Goal: Transaction & Acquisition: Purchase product/service

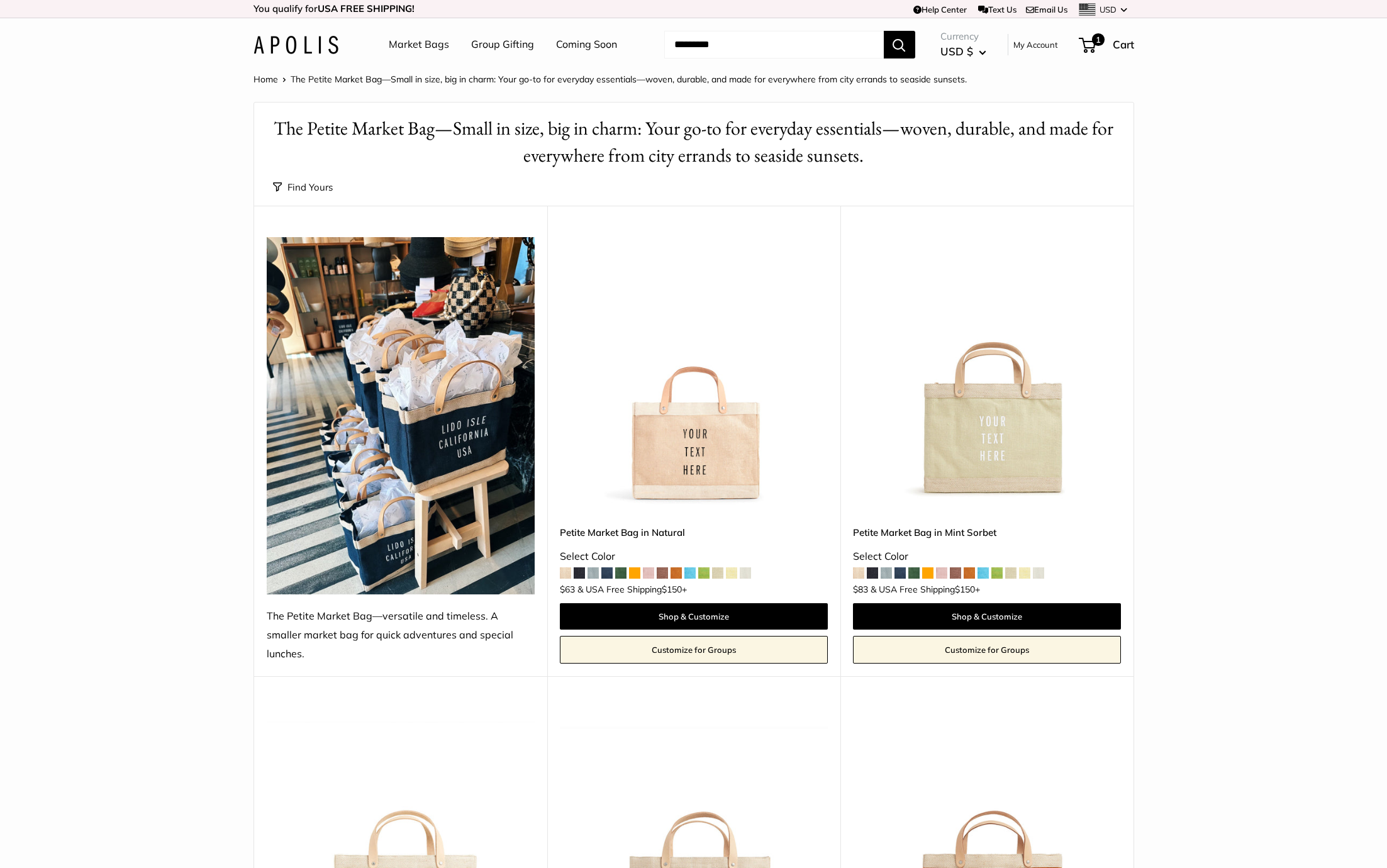
click at [92, 61] on header "Market Bags Group Gifting Coming Soon Need help? Text Us: 20919 hello@apolisglo…" at bounding box center [693, 44] width 1387 height 53
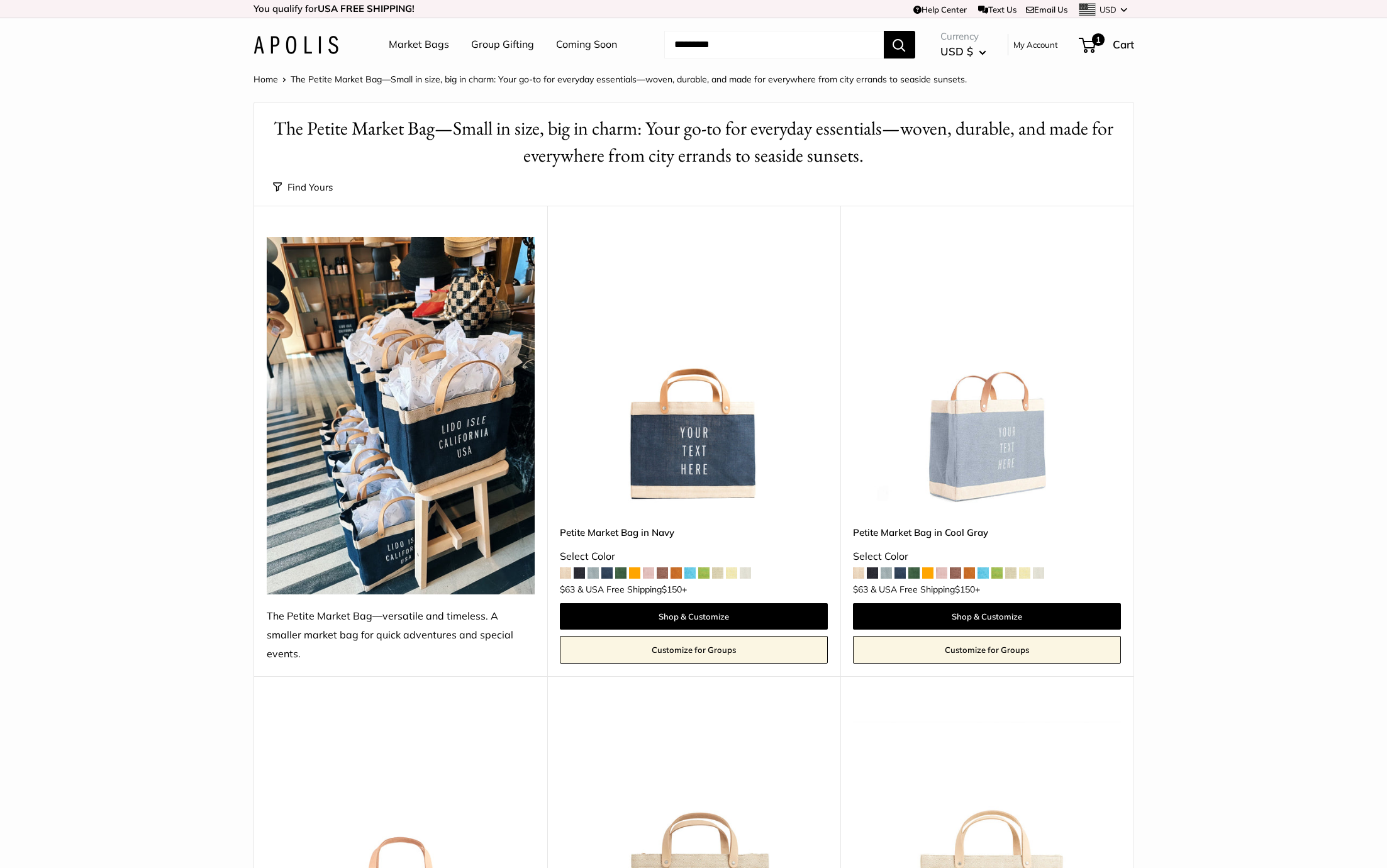
click at [0, 0] on img at bounding box center [0, 0] width 0 height 0
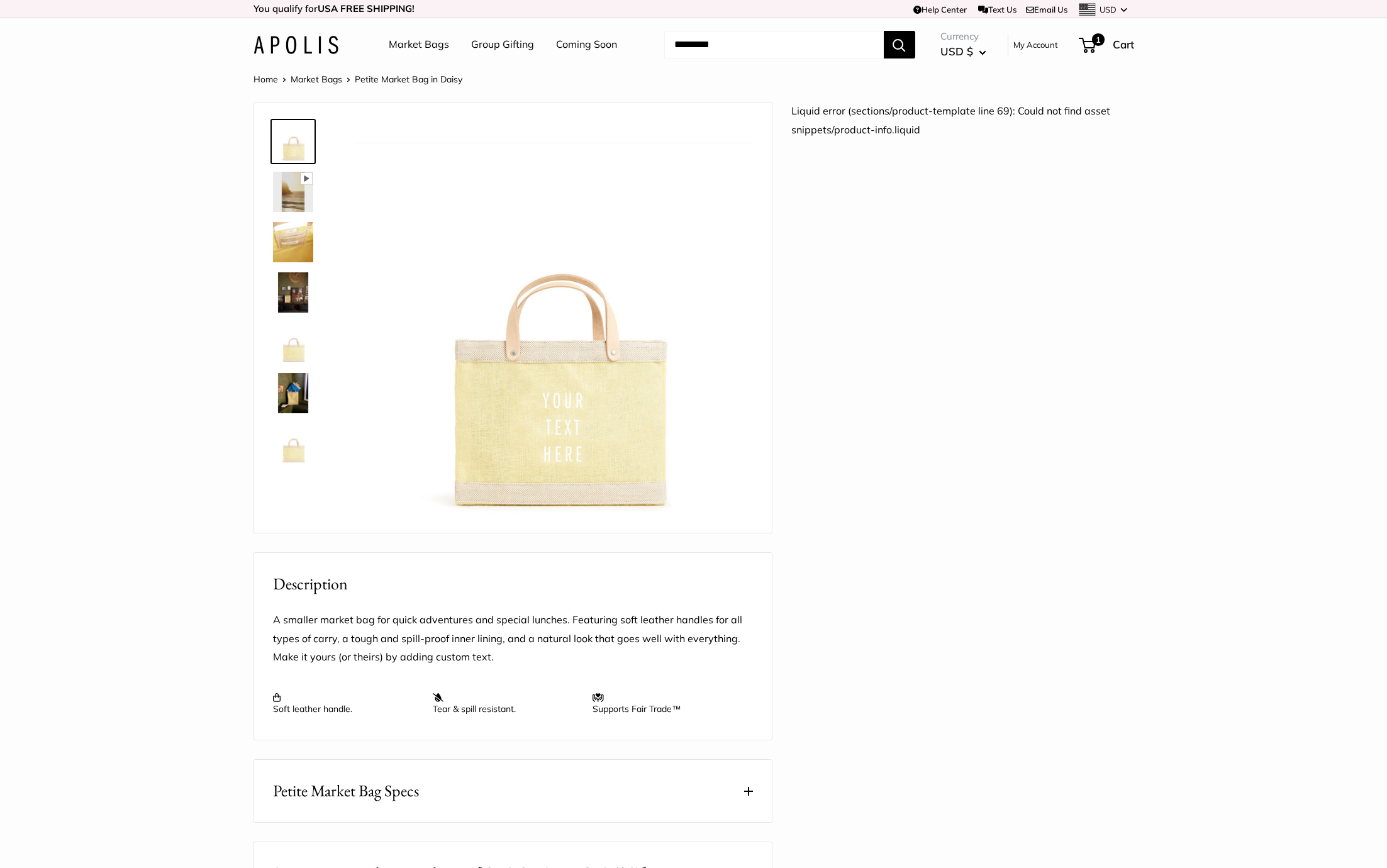
click at [53, 439] on section "Home Market Bags Petite Market Bag in Daisy Pause Play % buffered 00:00 Unmute …" at bounding box center [693, 612] width 1387 height 1082
click at [427, 32] on li "Market Bags" at bounding box center [419, 44] width 61 height 40
click at [419, 48] on link "Market Bags" at bounding box center [419, 44] width 61 height 19
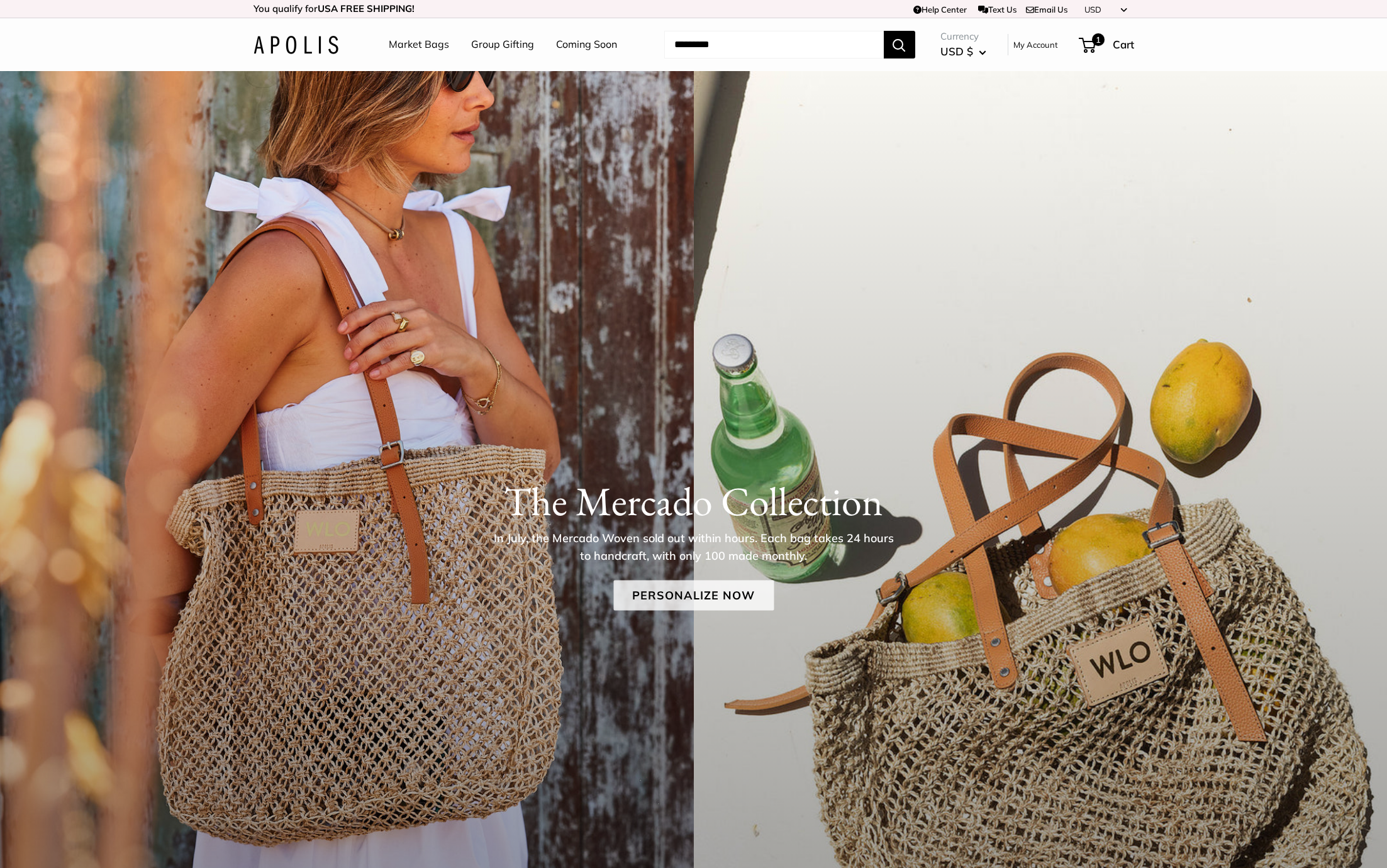
click at [693, 601] on link "Personalize Now" at bounding box center [693, 594] width 160 height 30
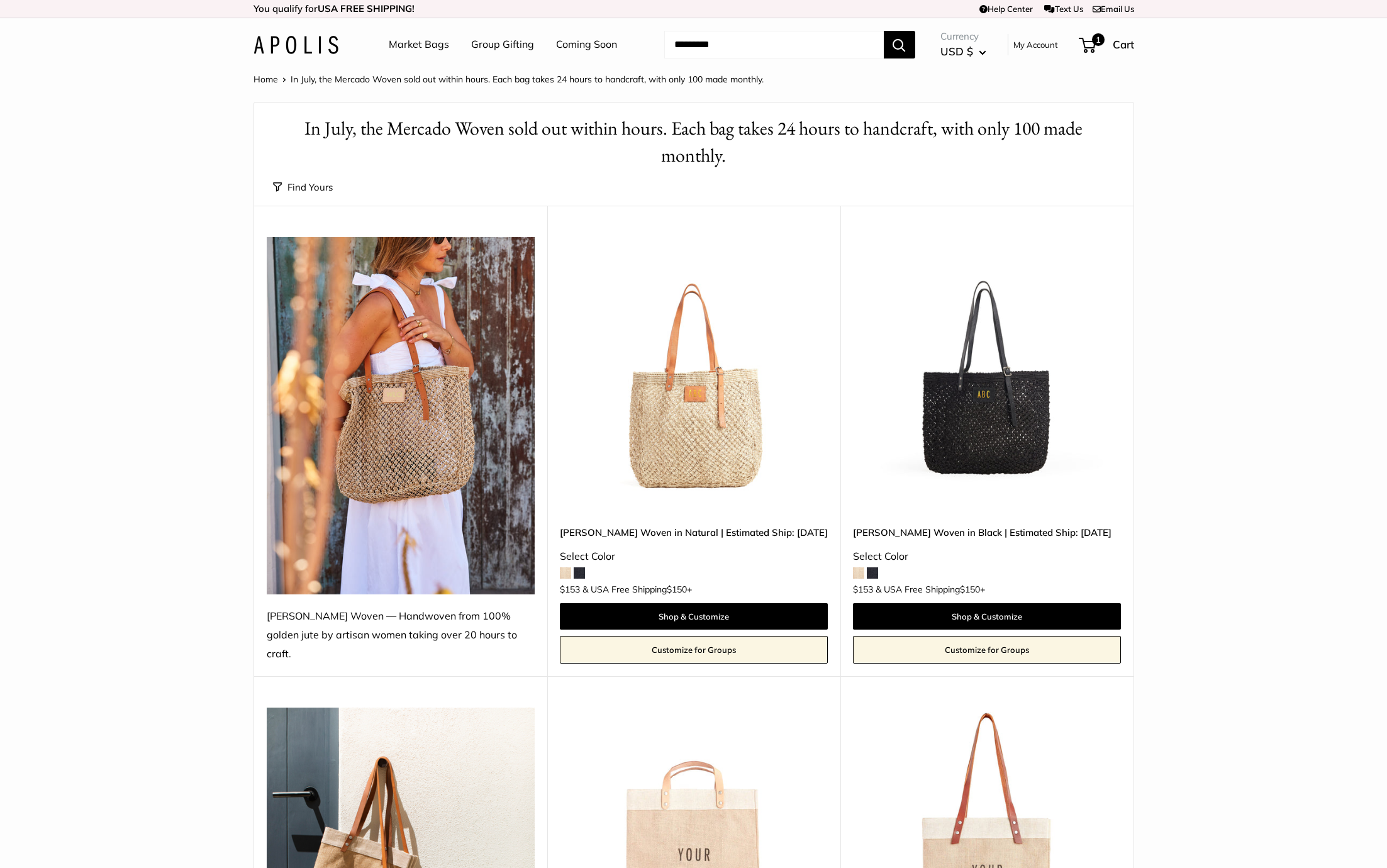
click at [0, 0] on img at bounding box center [0, 0] width 0 height 0
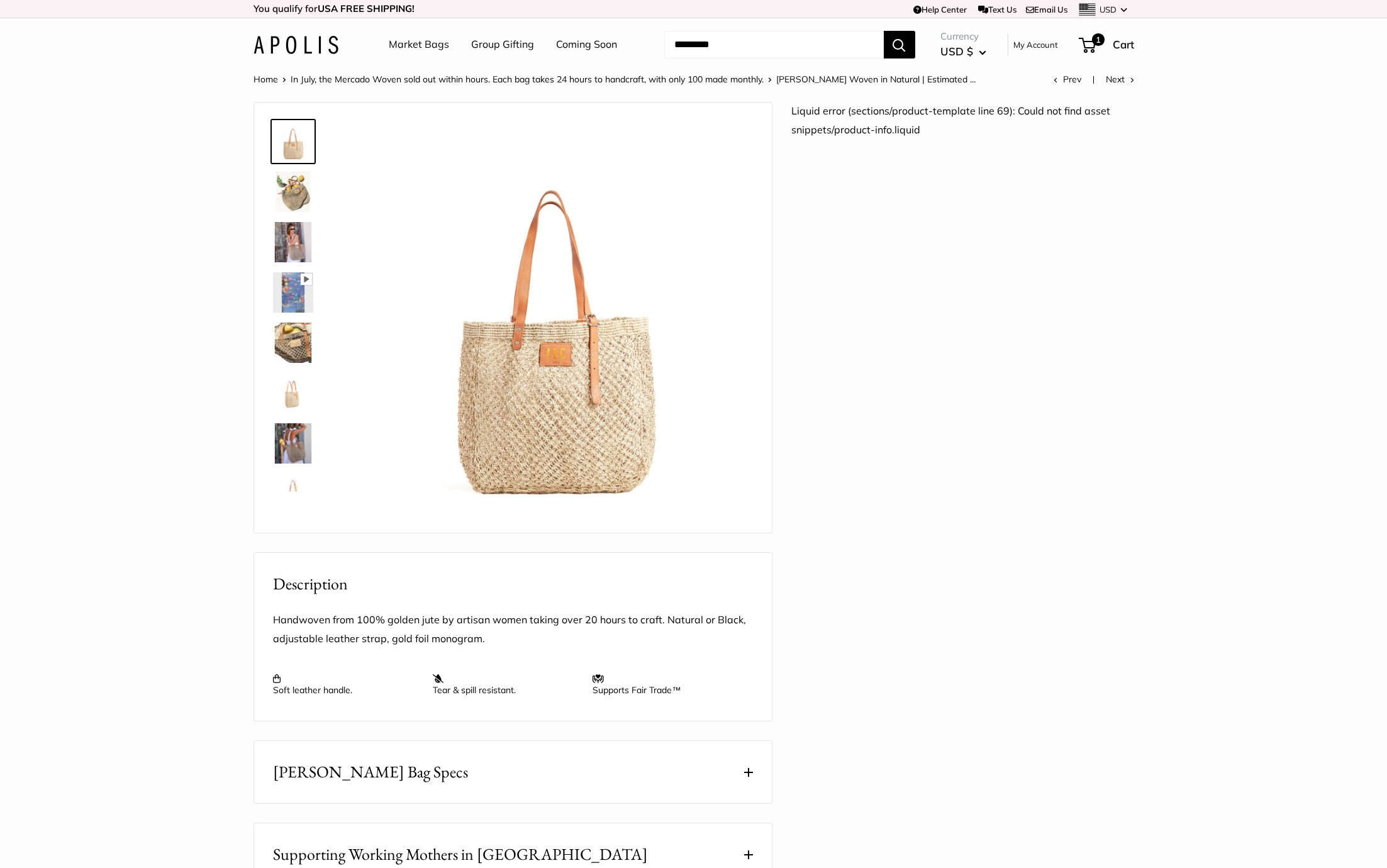
click at [400, 46] on link "Market Bags" at bounding box center [419, 44] width 61 height 19
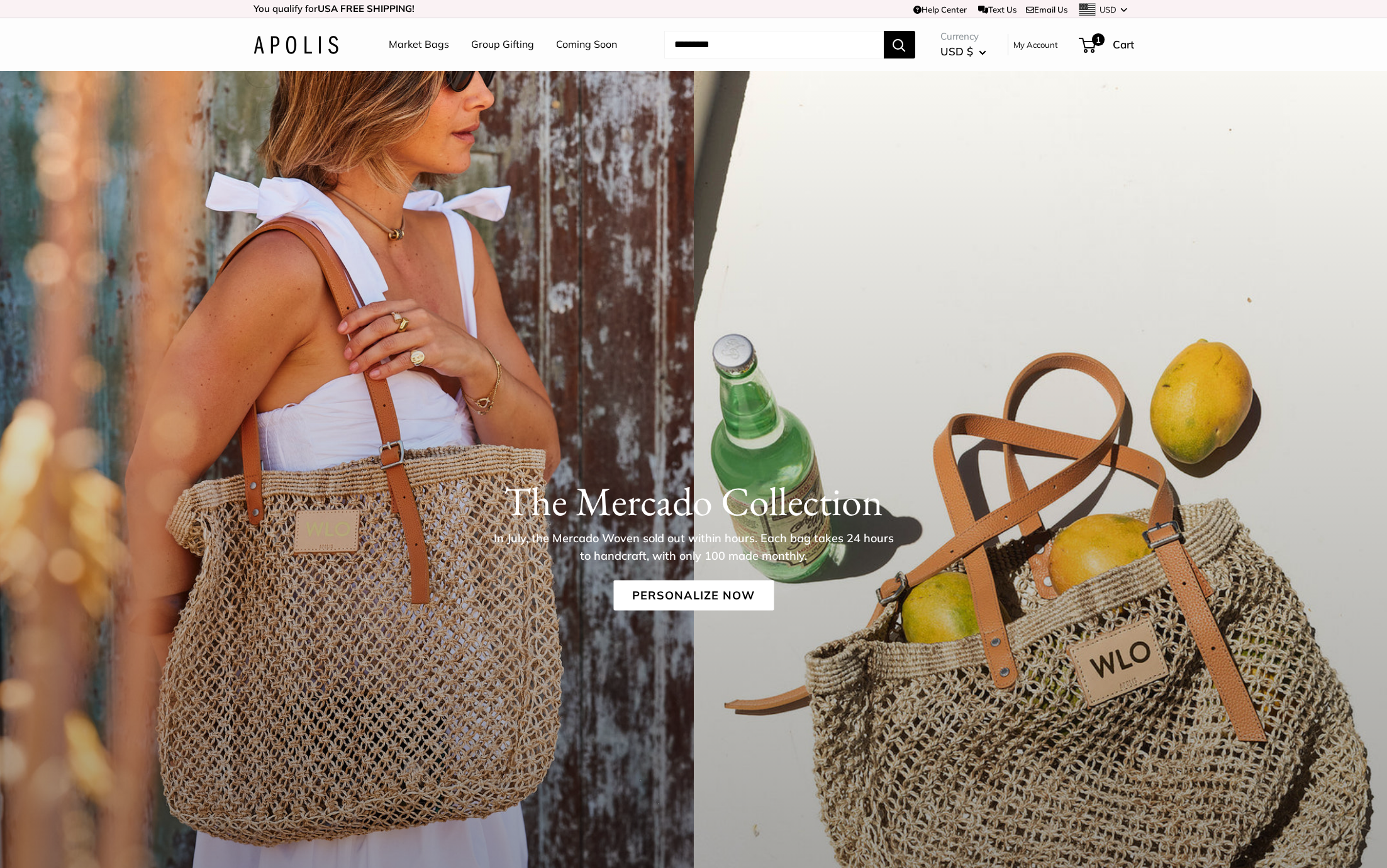
click at [323, 38] on img at bounding box center [296, 45] width 85 height 18
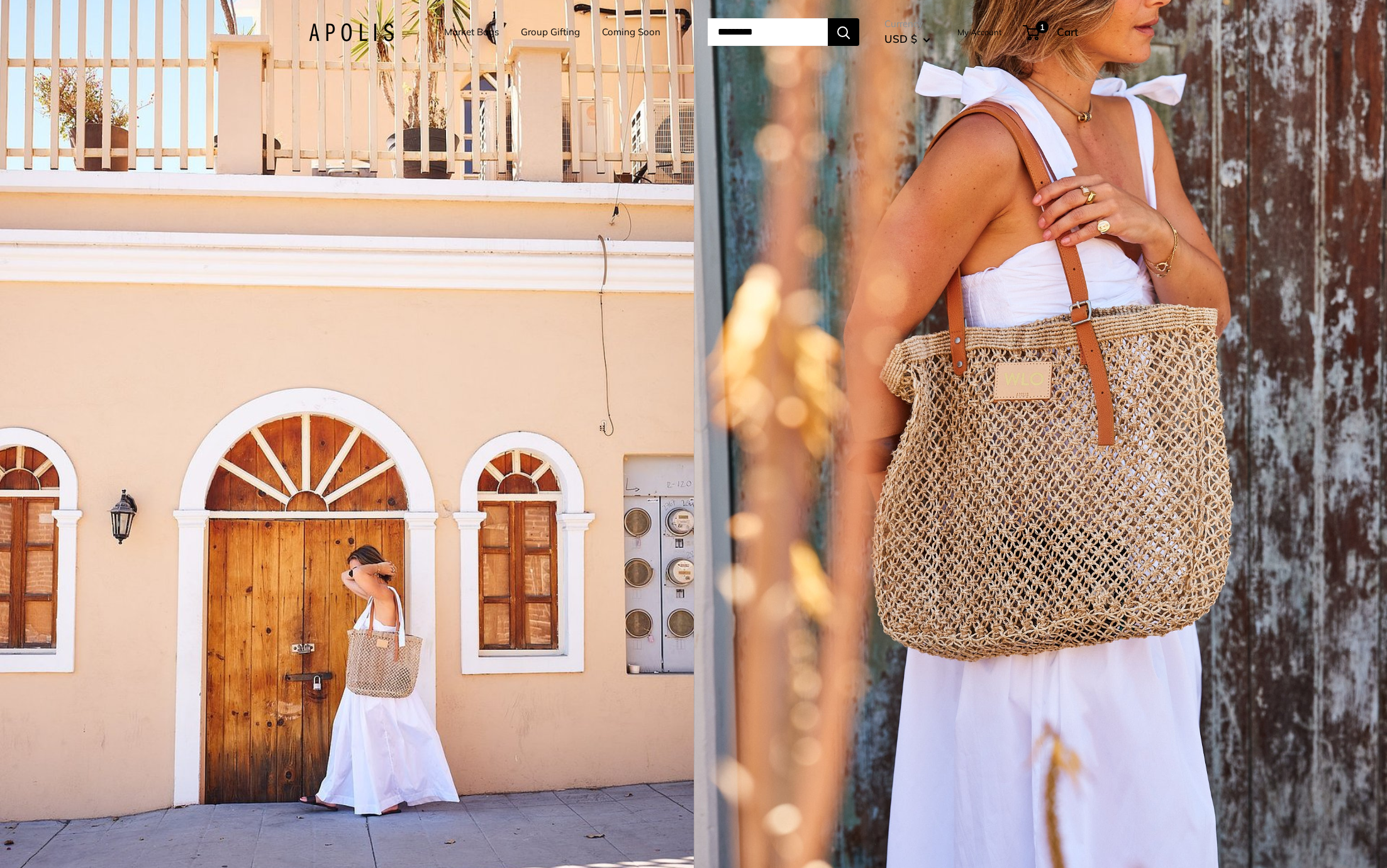
click at [467, 29] on link "Market Bags" at bounding box center [471, 32] width 54 height 17
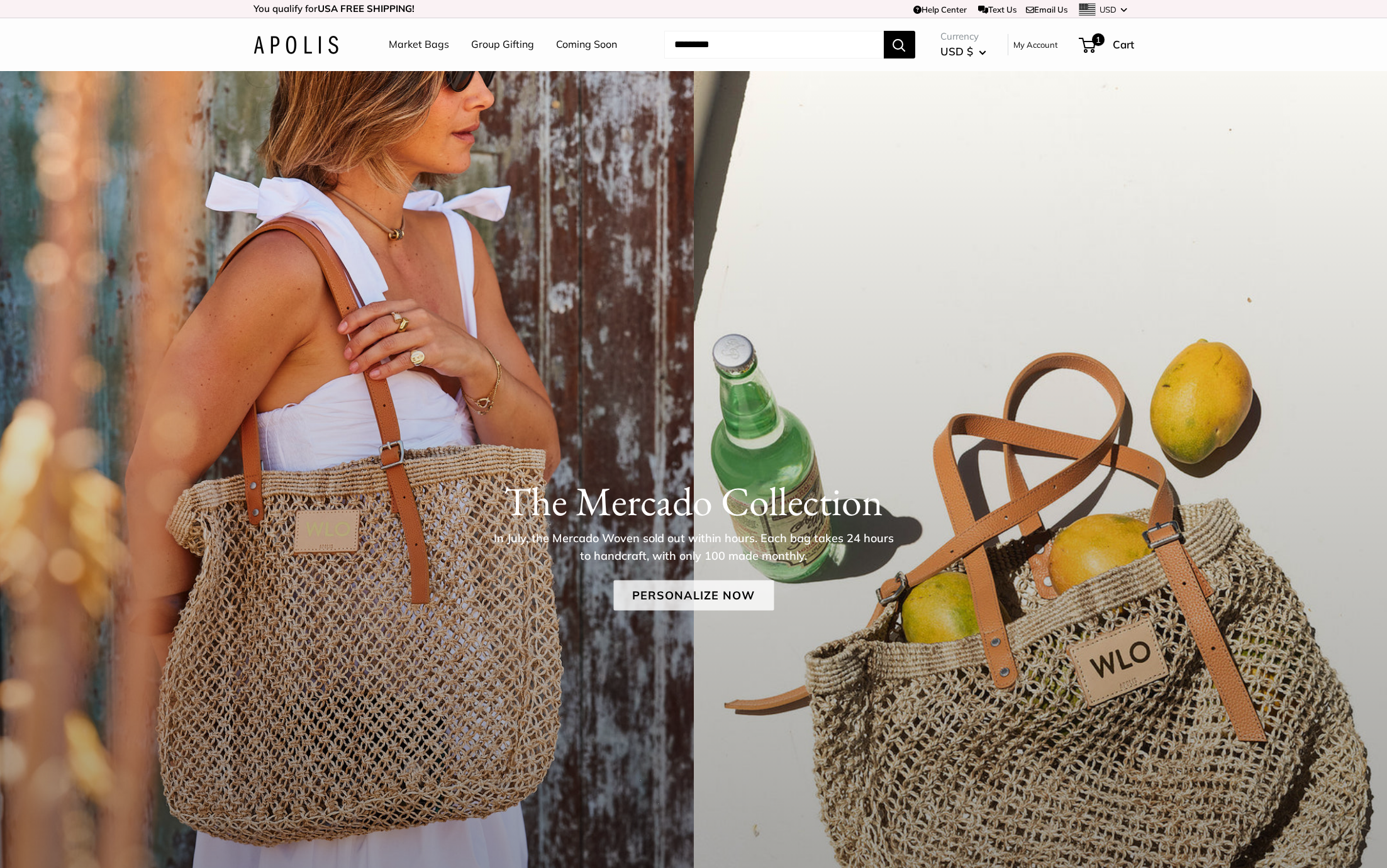
click at [658, 592] on link "Personalize Now" at bounding box center [693, 594] width 160 height 30
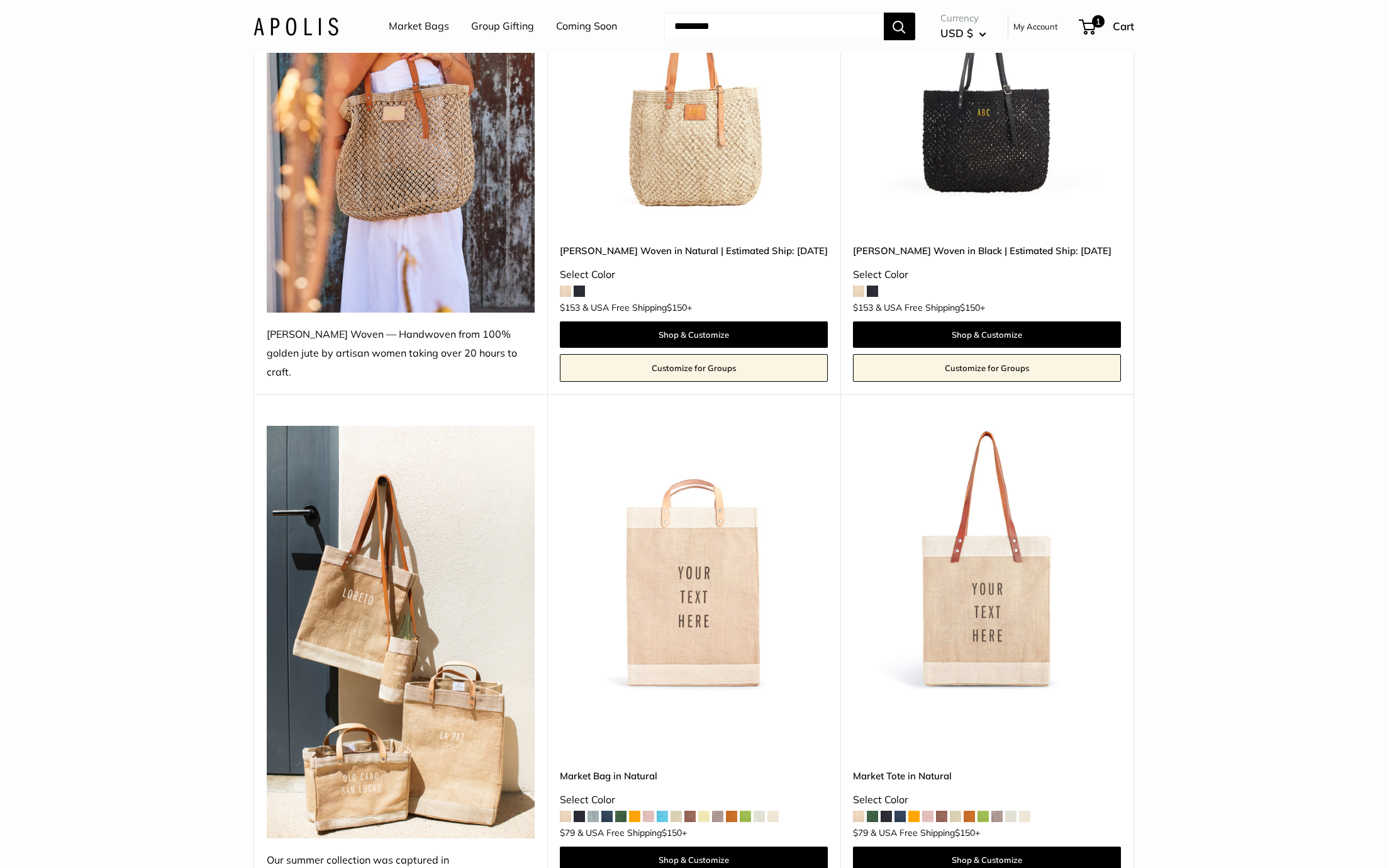
scroll to position [355, 0]
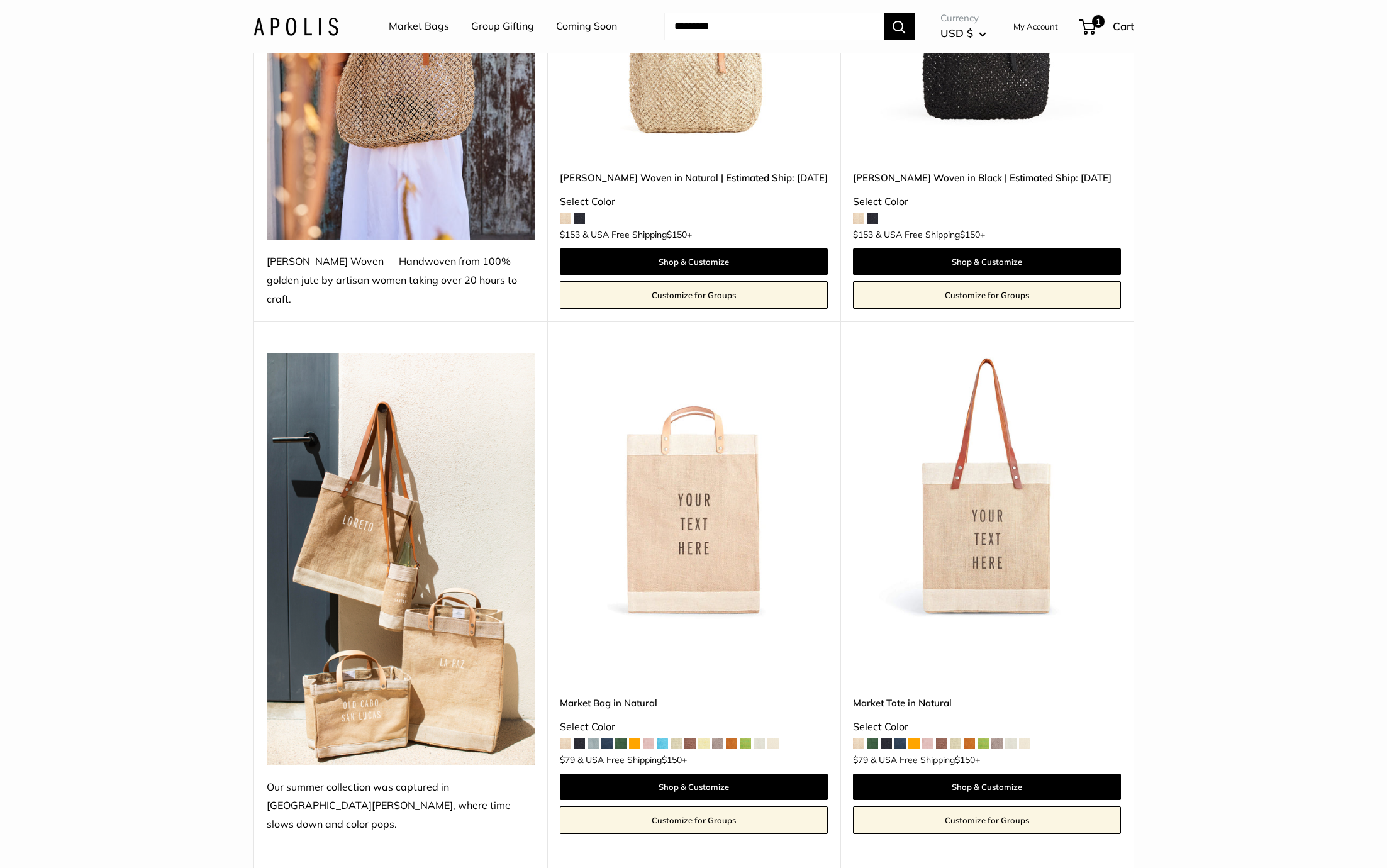
click at [0, 0] on img at bounding box center [0, 0] width 0 height 0
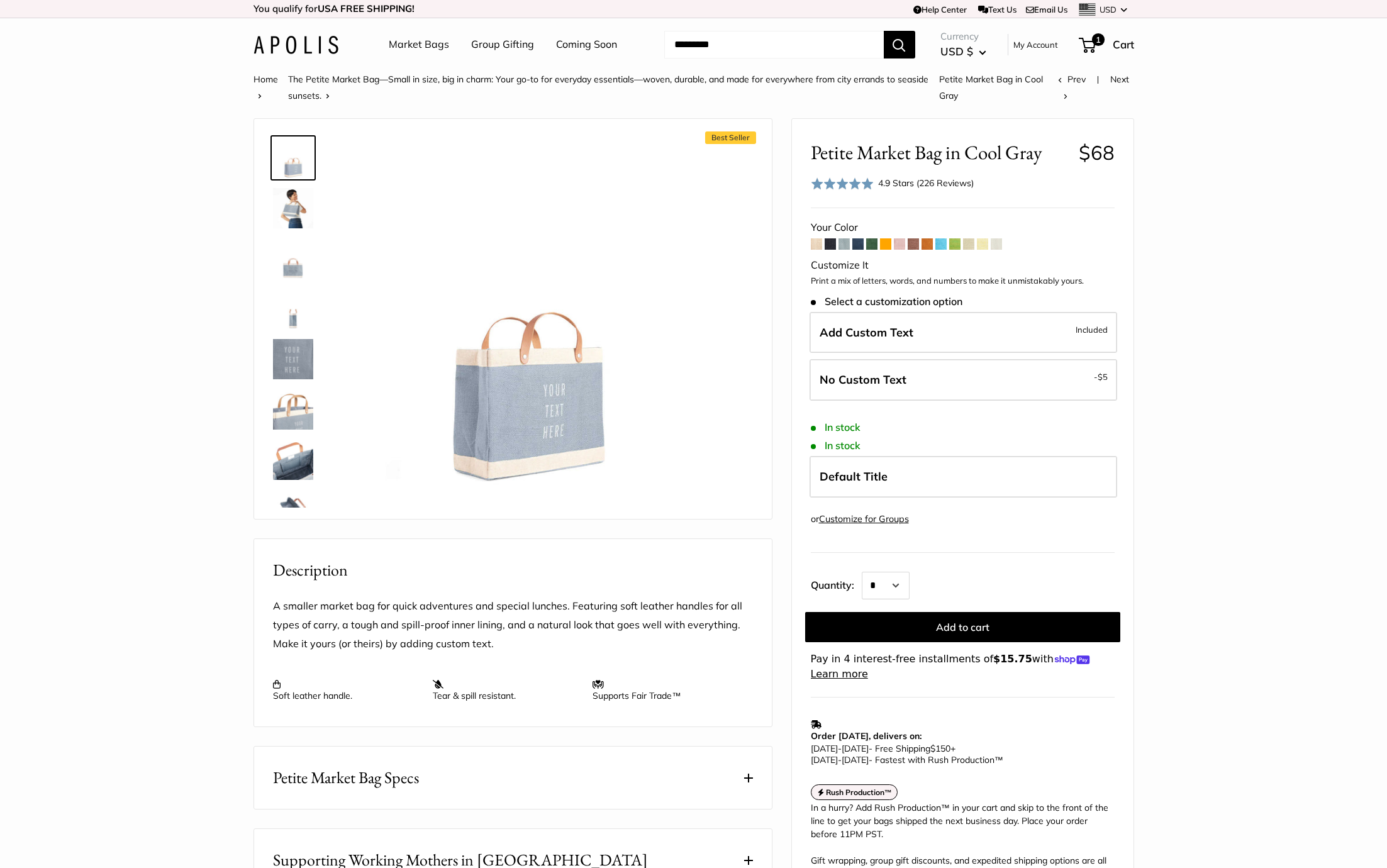
click at [404, 34] on li "Market Bags" at bounding box center [419, 44] width 61 height 40
click at [404, 44] on link "Market Bags" at bounding box center [419, 44] width 61 height 19
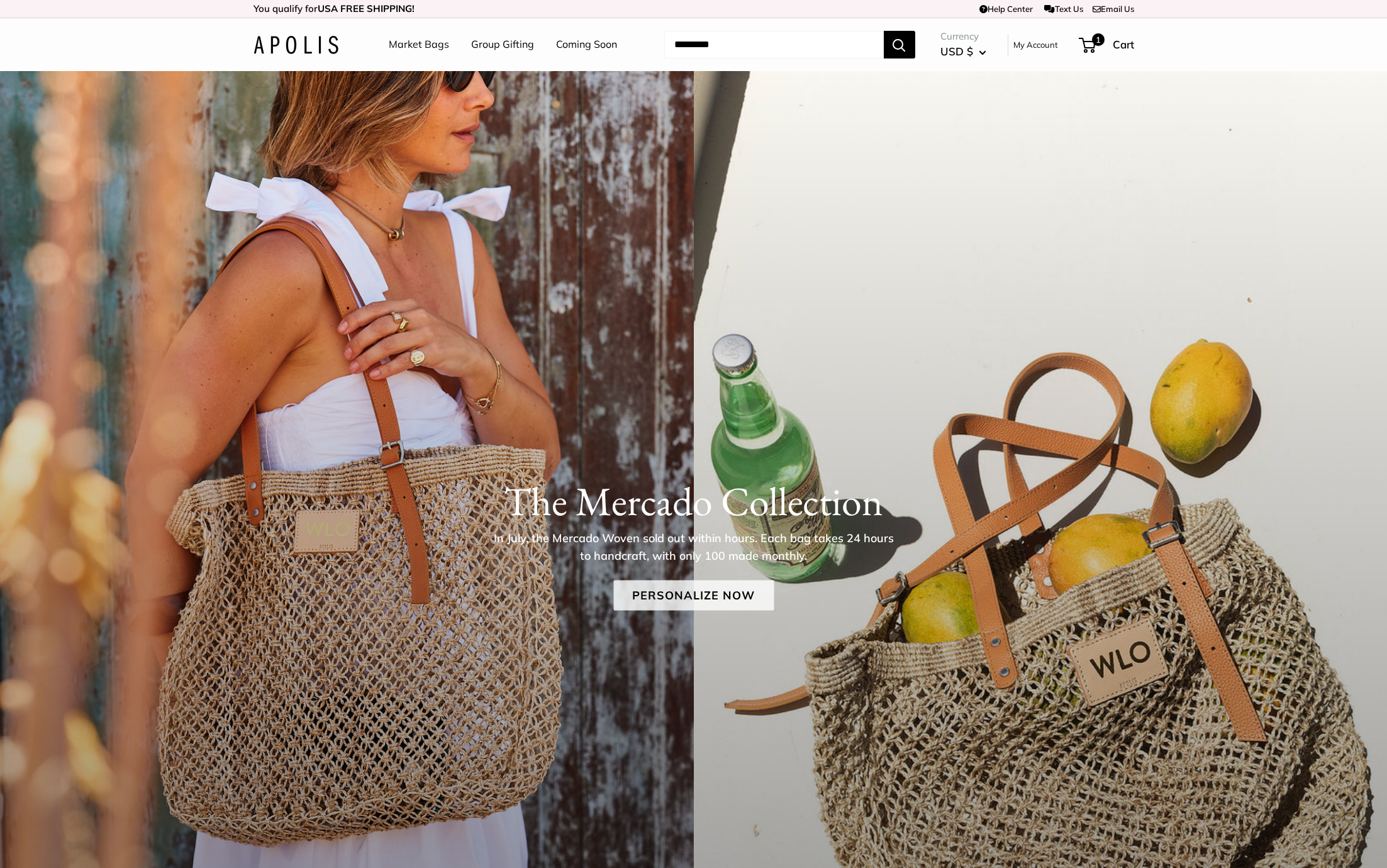
click at [685, 588] on link "Personalize Now" at bounding box center [693, 594] width 160 height 30
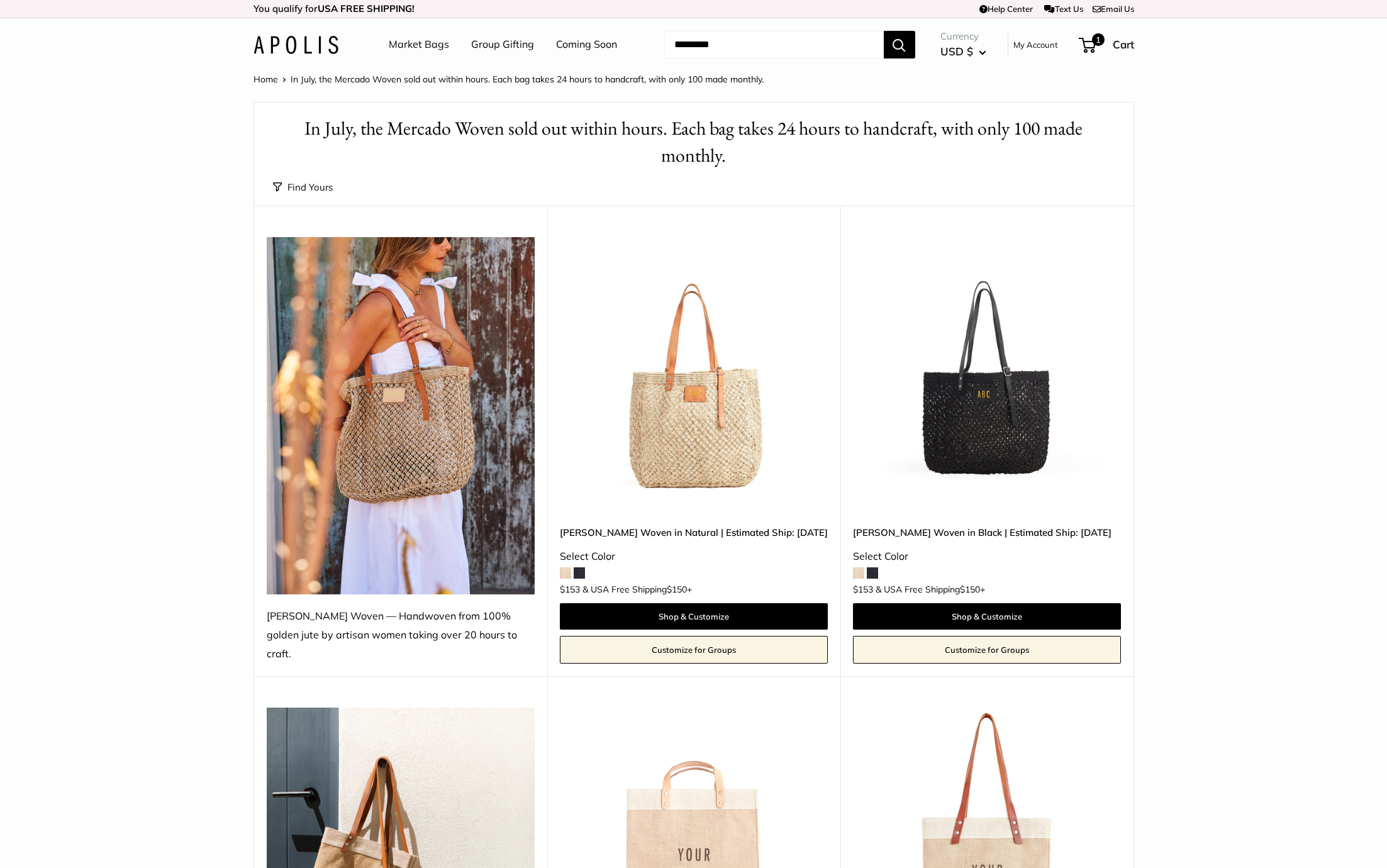
click at [0, 0] on img at bounding box center [0, 0] width 0 height 0
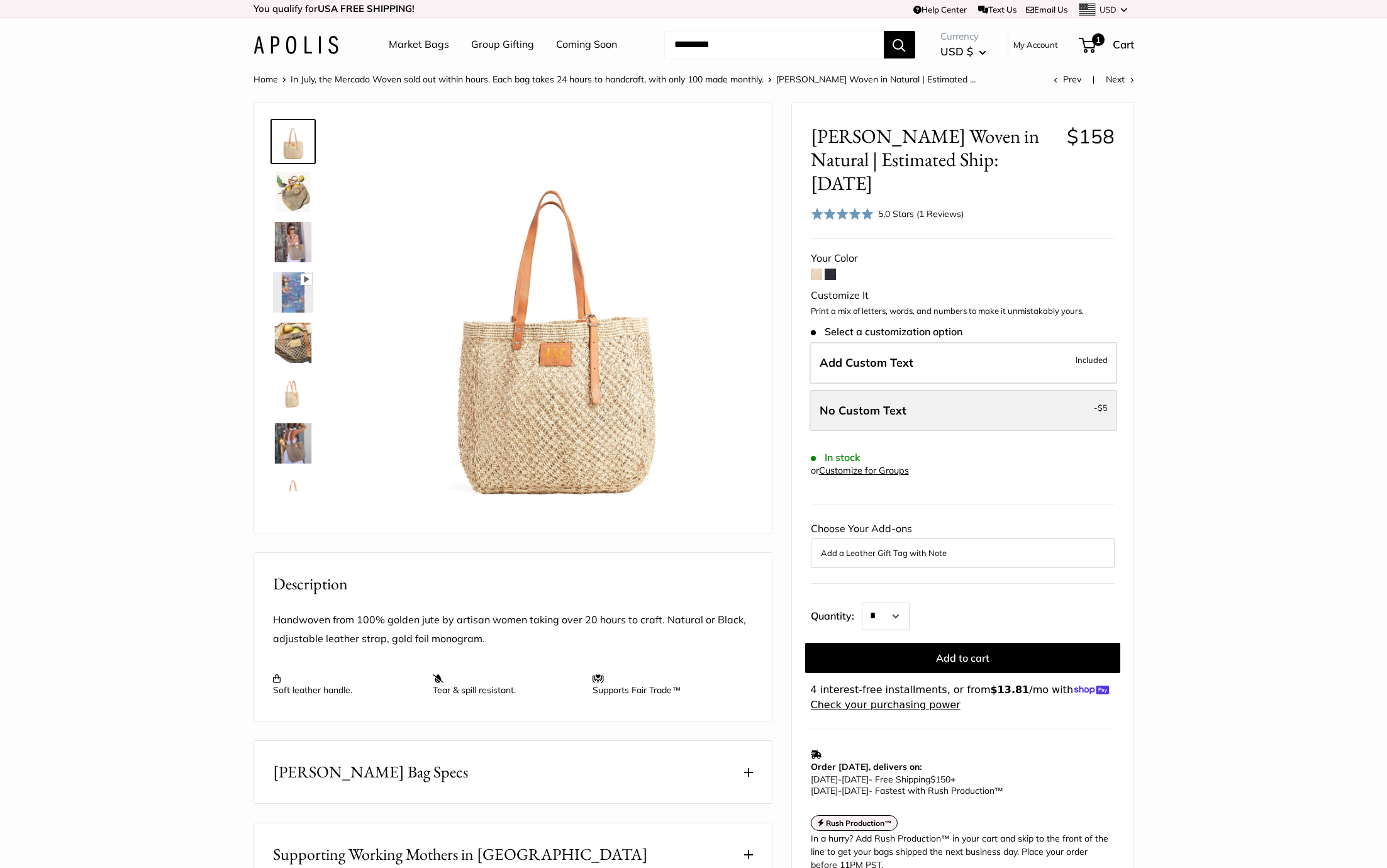
click at [884, 403] on span "No Custom Text" at bounding box center [863, 410] width 87 height 14
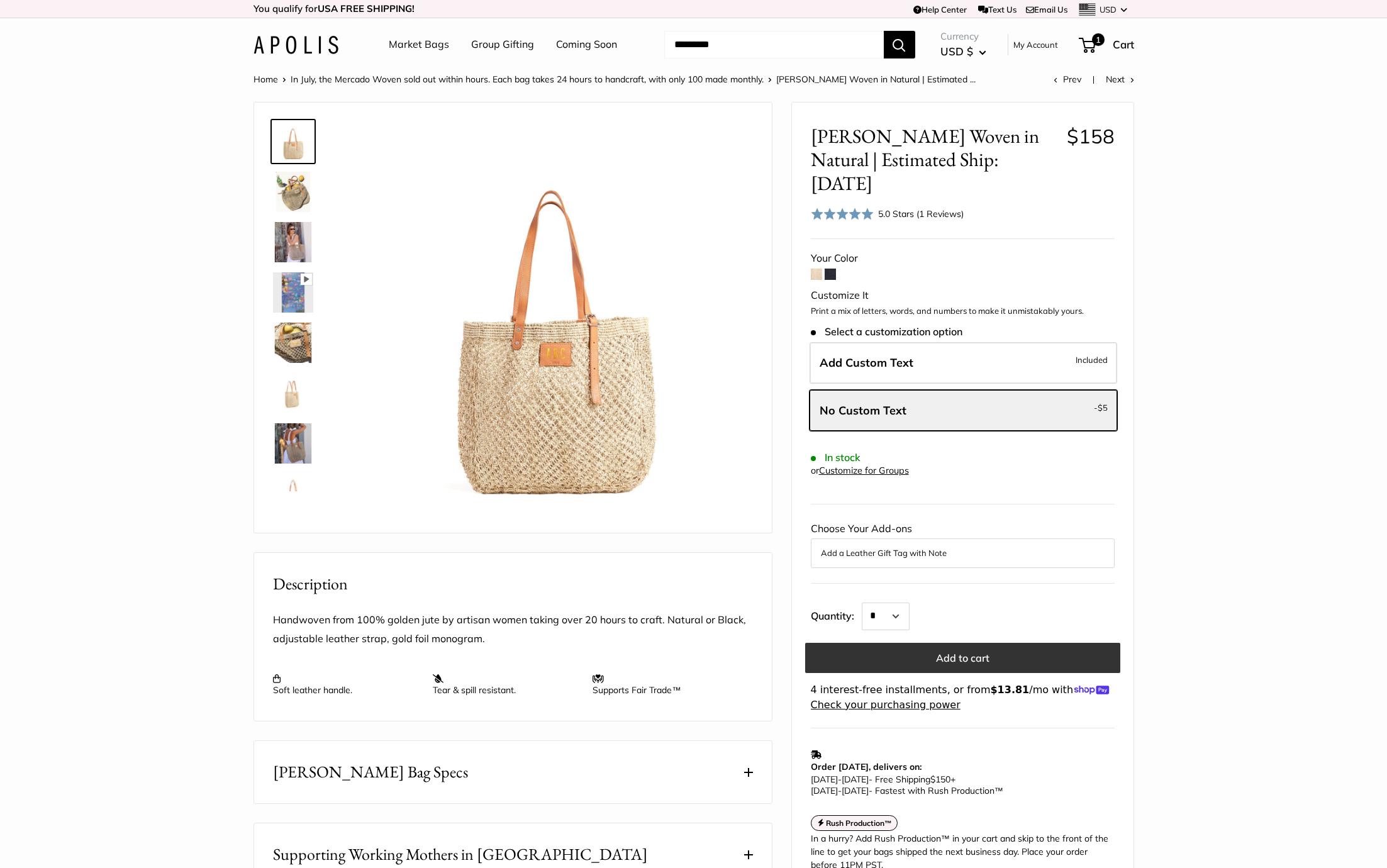
click at [964, 643] on button "Add to cart" at bounding box center [963, 658] width 315 height 30
